Goal: Navigation & Orientation: Find specific page/section

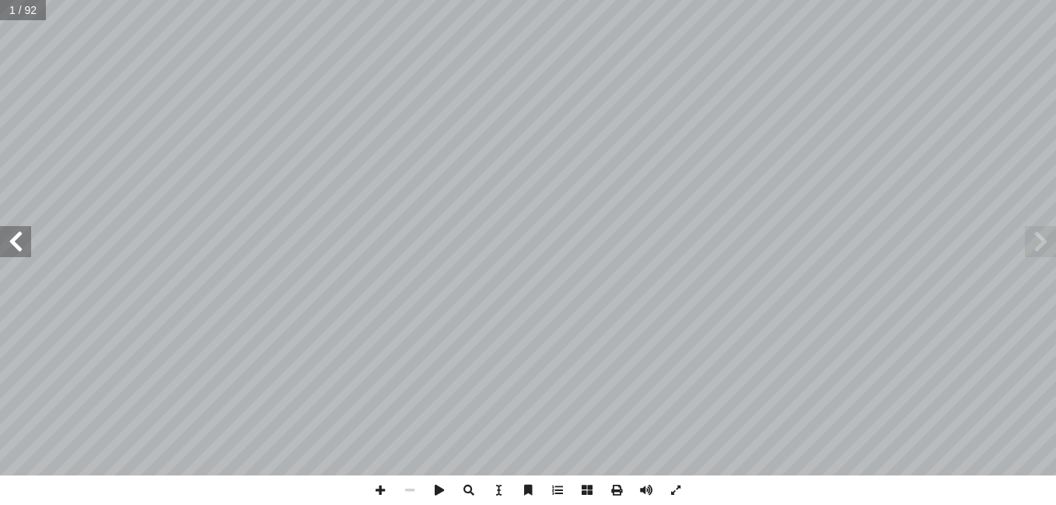
click at [6, 247] on span at bounding box center [15, 241] width 31 height 31
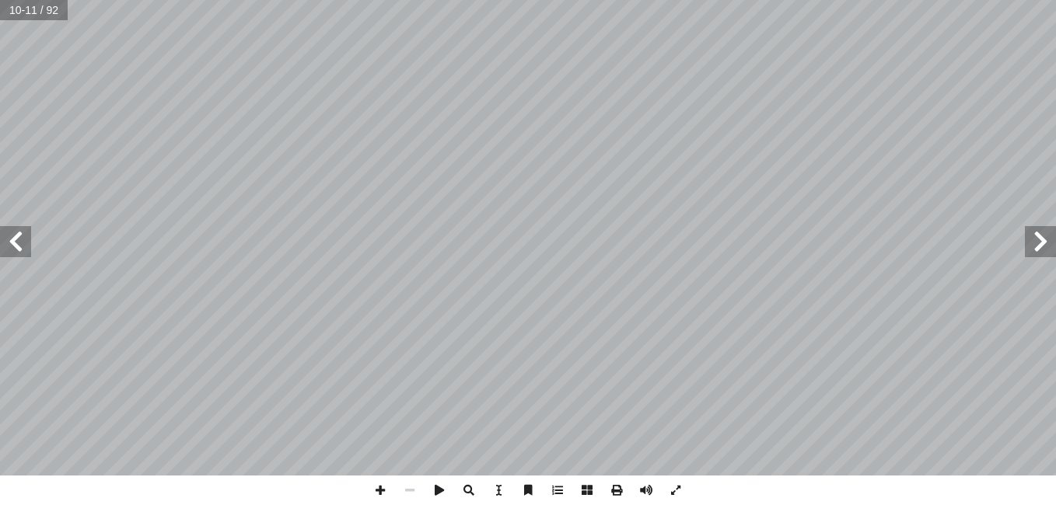
click at [6, 247] on span at bounding box center [15, 241] width 31 height 31
click at [381, 482] on span at bounding box center [380, 491] width 30 height 30
click at [5, 249] on span at bounding box center [15, 241] width 31 height 31
click at [415, 484] on span at bounding box center [410, 491] width 30 height 30
